Goal: Transaction & Acquisition: Download file/media

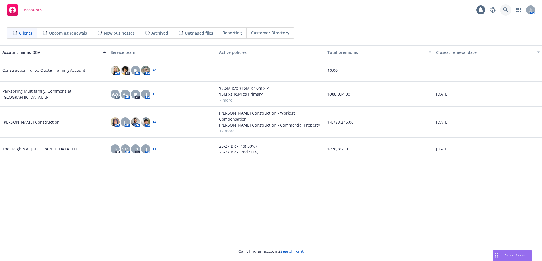
click at [506, 9] on icon at bounding box center [506, 9] width 5 height 5
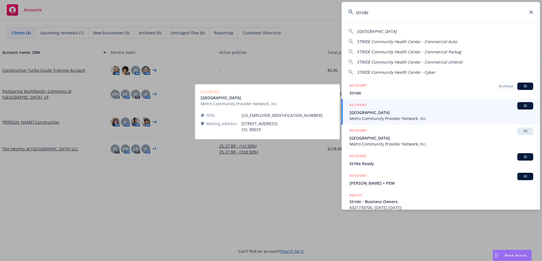
type input "stride"
click at [416, 114] on span "[GEOGRAPHIC_DATA]" at bounding box center [442, 113] width 184 height 6
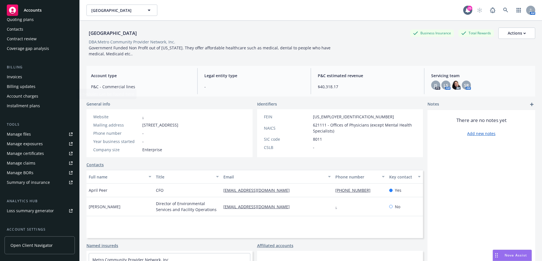
scroll to position [109, 0]
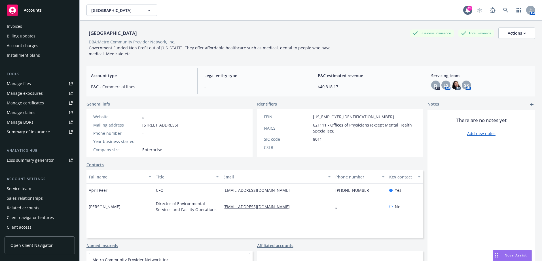
click at [31, 190] on div "Service team" at bounding box center [40, 188] width 66 height 9
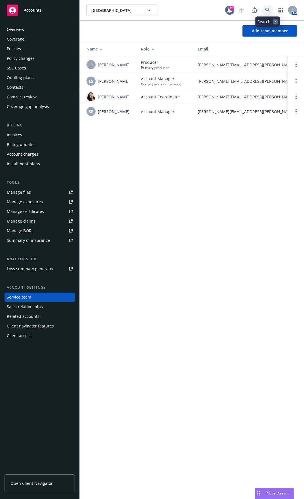
click at [269, 9] on icon at bounding box center [267, 10] width 5 height 5
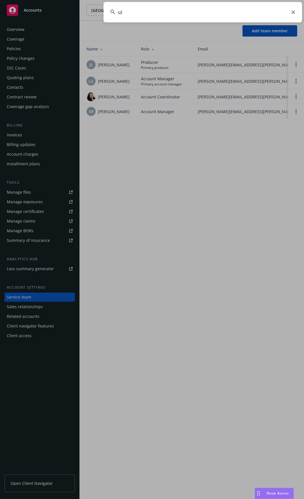
type input "[PERSON_NAME]"
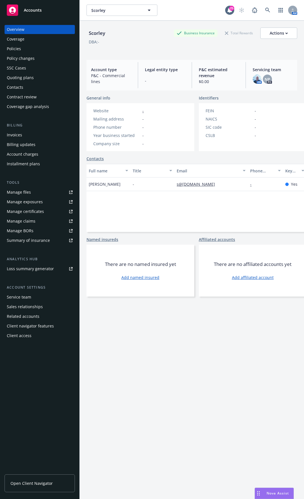
click at [28, 50] on div "Policies" at bounding box center [40, 48] width 66 height 9
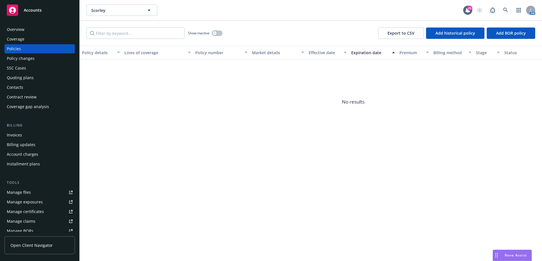
click at [47, 47] on div "Policies" at bounding box center [40, 48] width 66 height 9
click at [508, 7] on link at bounding box center [505, 10] width 11 height 11
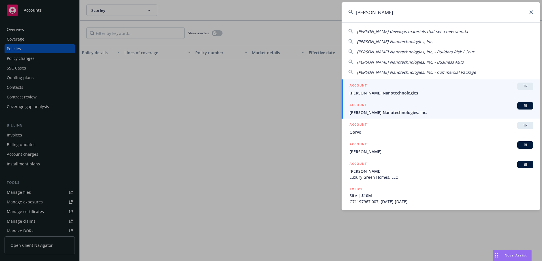
type input "[PERSON_NAME]"
click at [409, 113] on span "[PERSON_NAME] Nanotechnologies, Inc." at bounding box center [442, 113] width 184 height 6
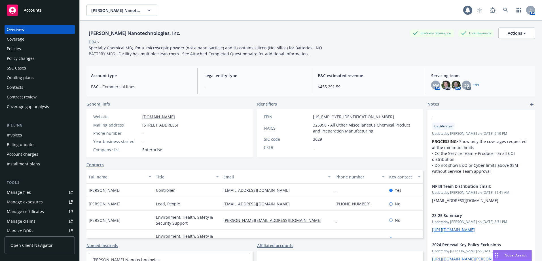
click at [25, 51] on div "Policies" at bounding box center [40, 48] width 66 height 9
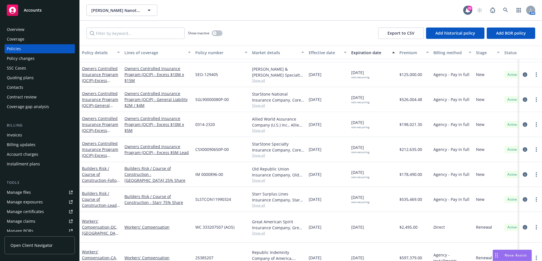
scroll to position [28, 0]
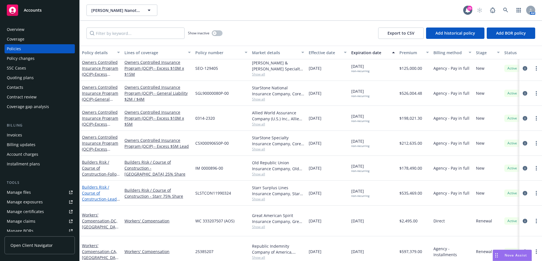
click at [89, 197] on link "Builders Risk / Course of Construction - Lead 75% [DEMOGRAPHIC_DATA][GEOGRAPHIC…" at bounding box center [100, 201] width 36 height 35
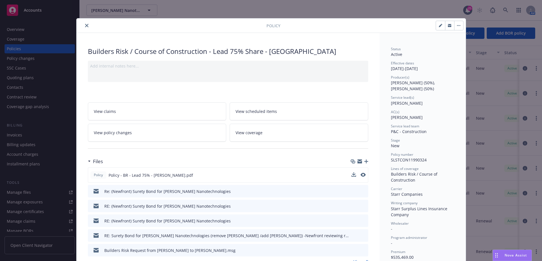
click at [142, 177] on span "Policy - BR - Lead 75% - [PERSON_NAME].pdf" at bounding box center [151, 175] width 85 height 6
click at [351, 175] on icon "download file" at bounding box center [353, 174] width 5 height 5
click at [83, 26] on button "close" at bounding box center [86, 25] width 7 height 7
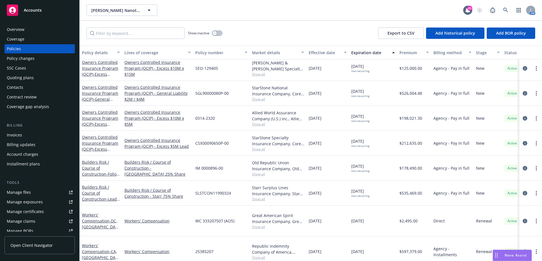
click at [39, 32] on div "Overview" at bounding box center [40, 29] width 66 height 9
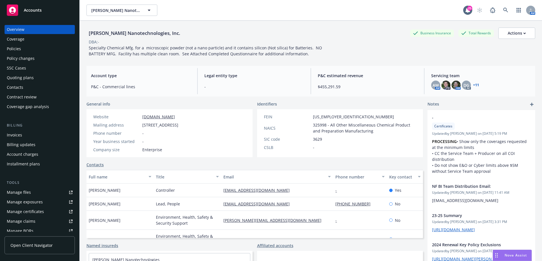
click at [30, 50] on div "Policies" at bounding box center [40, 48] width 66 height 9
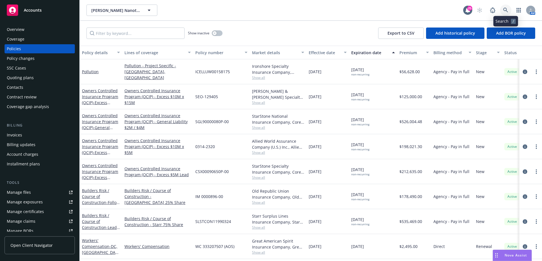
click at [506, 8] on icon at bounding box center [506, 10] width 5 height 5
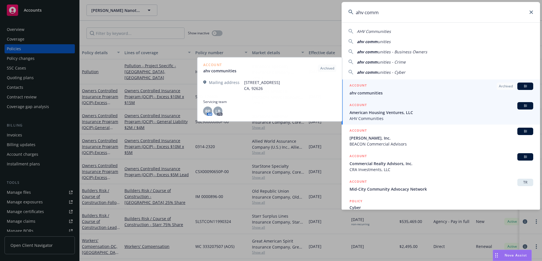
type input "ahv comm"
click at [510, 112] on span "American Housing Ventures, LLC" at bounding box center [442, 113] width 184 height 6
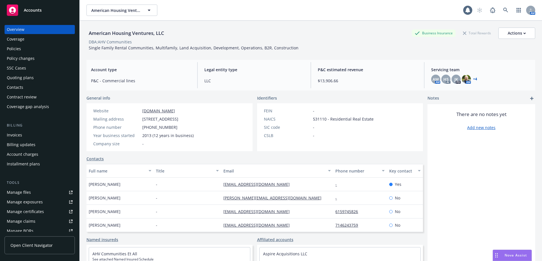
click at [17, 51] on div "Policies" at bounding box center [14, 48] width 14 height 9
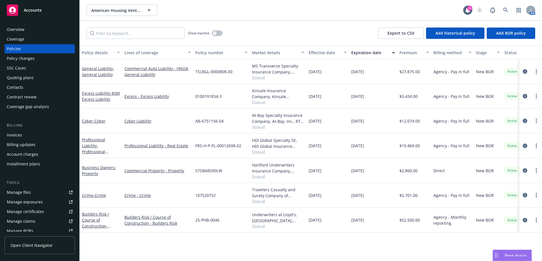
click at [27, 135] on div "Invoices" at bounding box center [40, 135] width 66 height 9
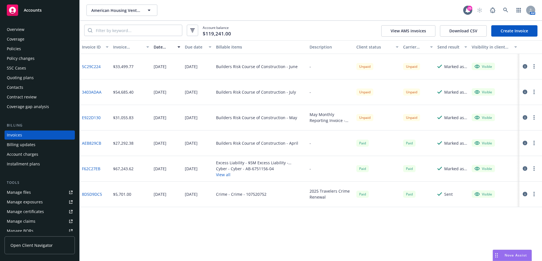
click at [121, 218] on div "Invoice ID Invoice amount Date issued Due date Billable items Description Clien…" at bounding box center [311, 150] width 463 height 221
click at [91, 92] on link "3403ADAA" at bounding box center [92, 92] width 20 height 6
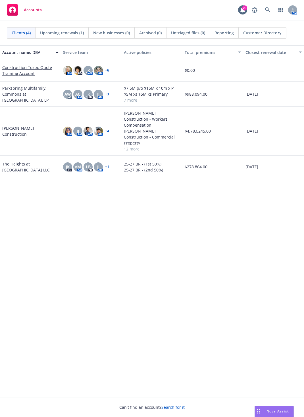
click at [224, 32] on span "Reporting" at bounding box center [223, 33] width 19 height 6
